Goal: Information Seeking & Learning: Learn about a topic

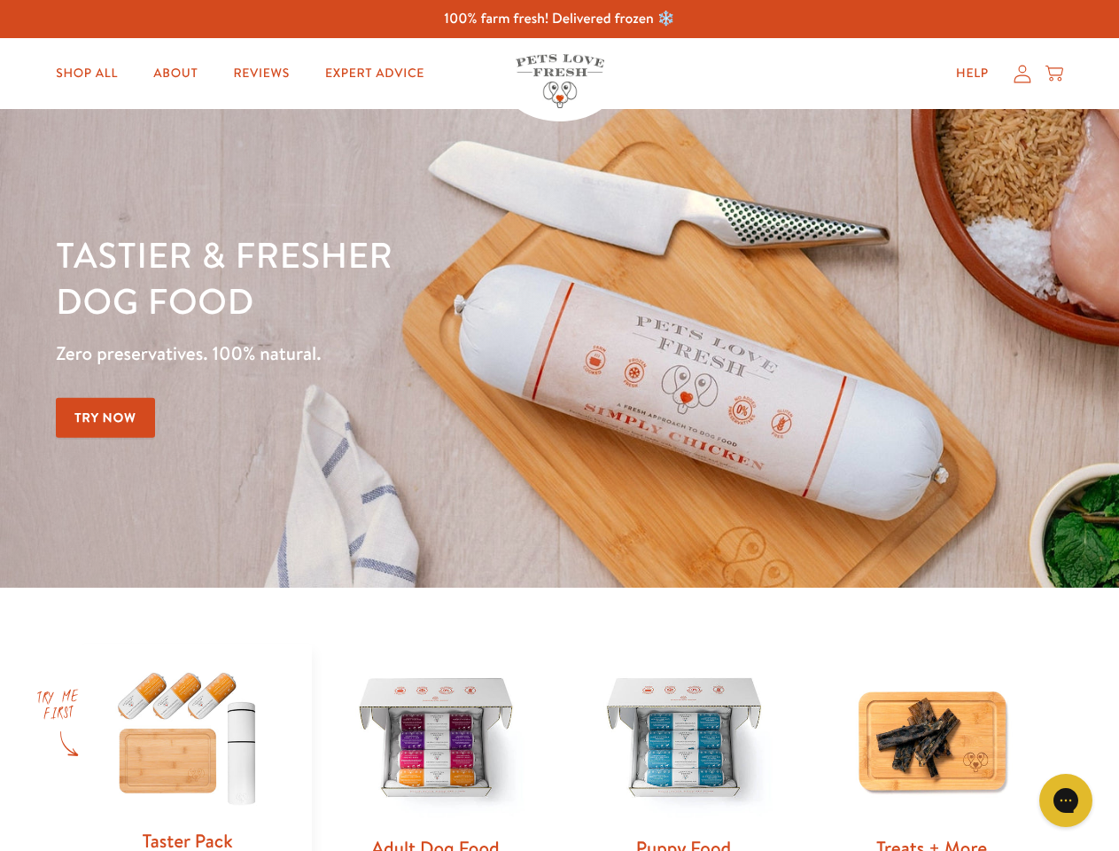
click at [559, 425] on div "Tastier & fresher dog food Zero preservatives. 100% natural. Try Now" at bounding box center [392, 348] width 672 height 234
click at [1066, 800] on icon "Open gorgias live chat" at bounding box center [1065, 799] width 17 height 17
